Goal: Information Seeking & Learning: Learn about a topic

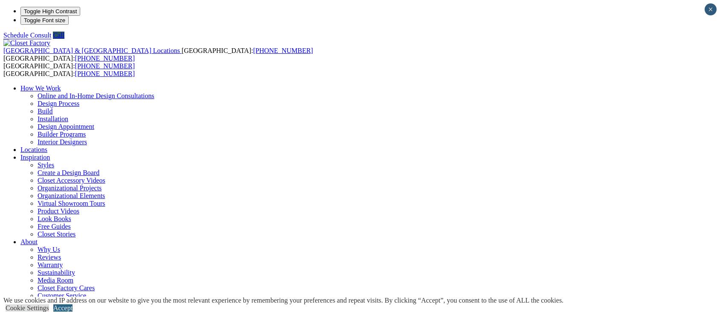
click at [73, 304] on link "Accept" at bounding box center [62, 307] width 19 height 7
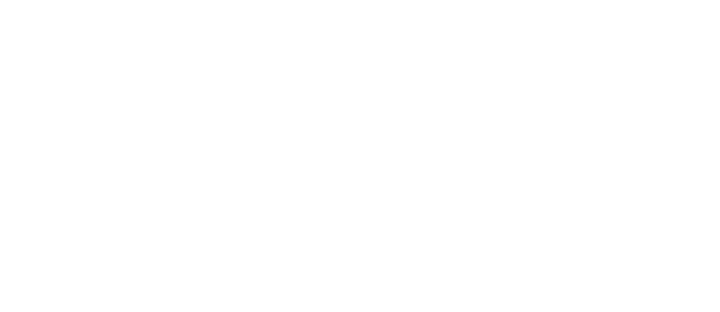
scroll to position [2086, 0]
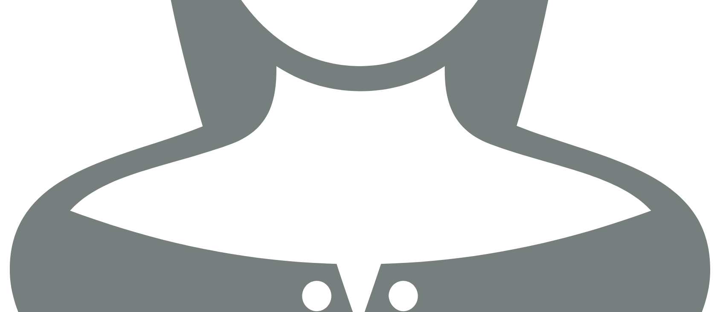
scroll to position [1879, 0]
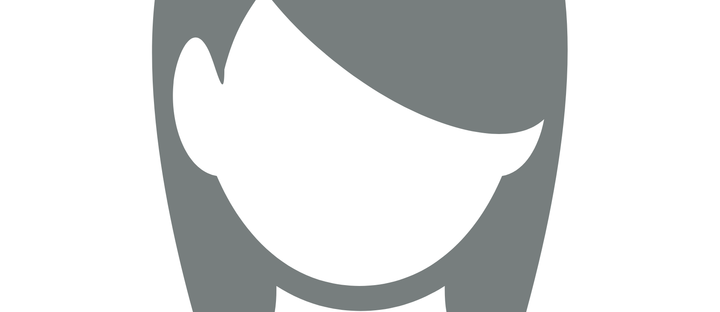
scroll to position [3064, 0]
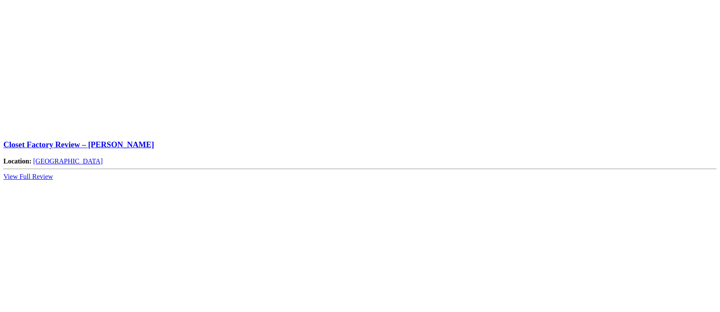
scroll to position [901, 0]
